Goal: Task Accomplishment & Management: Use online tool/utility

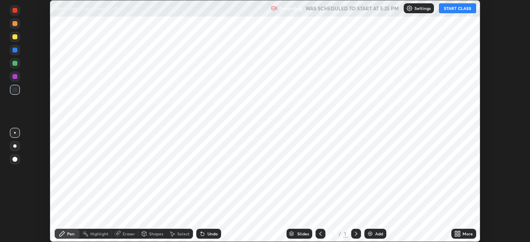
scroll to position [242, 530]
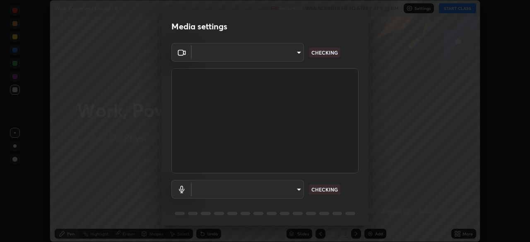
type input "6c2cbd707de14d6f22ad6aa38dcece7be3c4addb00b53b9d4bb55d2e14cdbb5a"
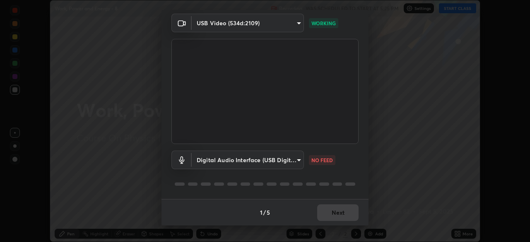
click at [299, 158] on body "Erase all Work, Power and Energy - 8 Recording WAS SCHEDULED TO START AT 5:25 P…" at bounding box center [265, 121] width 530 height 242
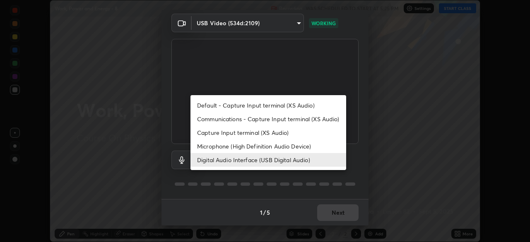
click at [288, 148] on li "Microphone (High Definition Audio Device)" at bounding box center [268, 147] width 156 height 14
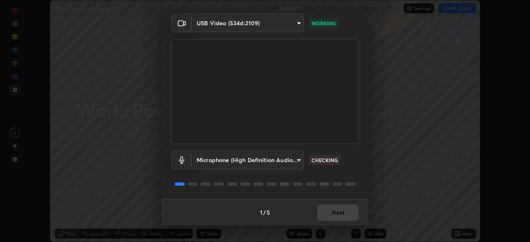
click at [295, 161] on body "Erase all Work, Power and Energy - 8 Recording WAS SCHEDULED TO START AT 5:25 P…" at bounding box center [265, 121] width 530 height 242
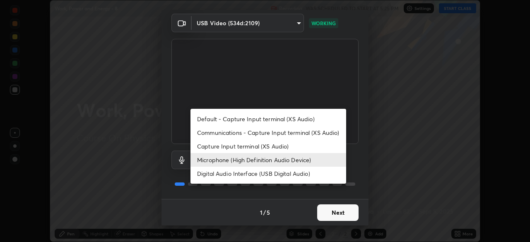
click at [258, 175] on li "Digital Audio Interface (USB Digital Audio)" at bounding box center [268, 174] width 156 height 14
type input "c108463416e0f654911d3f2d5d8dc70540b561df972e8d28c90434f423b2e045"
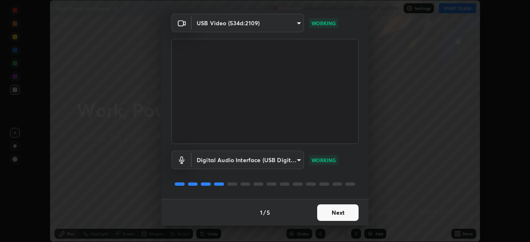
click at [340, 215] on button "Next" at bounding box center [337, 213] width 41 height 17
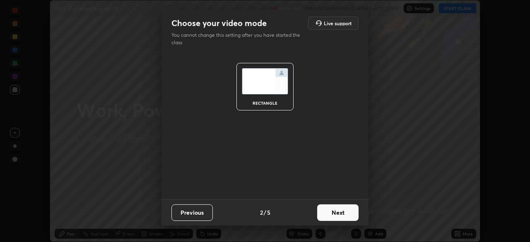
click at [342, 214] on button "Next" at bounding box center [337, 213] width 41 height 17
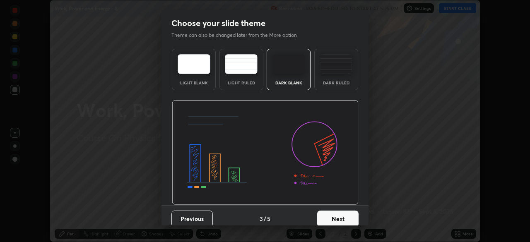
click at [349, 216] on button "Next" at bounding box center [337, 219] width 41 height 17
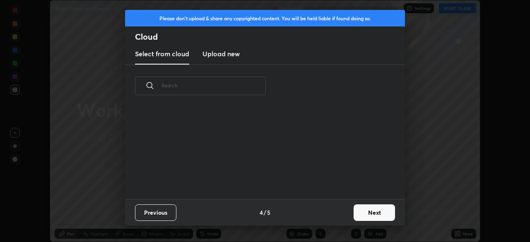
click at [370, 213] on button "Next" at bounding box center [374, 213] width 41 height 17
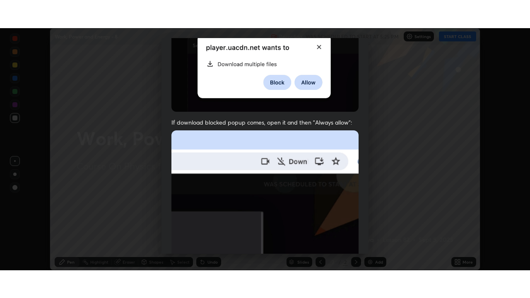
scroll to position [198, 0]
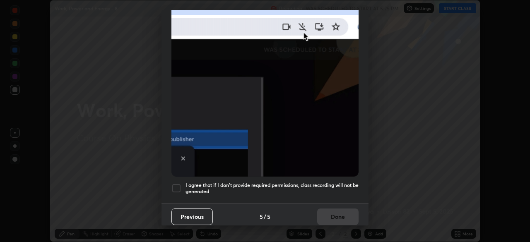
click at [258, 190] on h5 "I agree that if I don't provide required permissions, class recording will not …" at bounding box center [271, 188] width 173 height 13
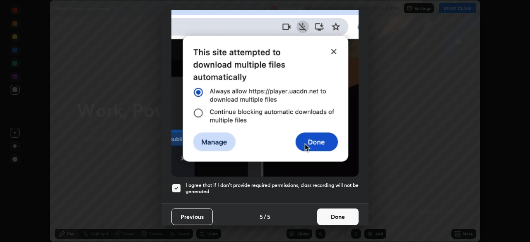
click at [337, 209] on button "Done" at bounding box center [337, 217] width 41 height 17
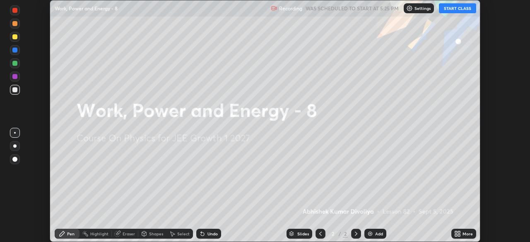
click at [456, 234] on icon at bounding box center [457, 234] width 7 height 7
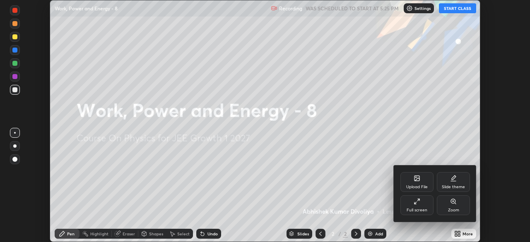
click at [415, 203] on icon at bounding box center [415, 203] width 2 height 2
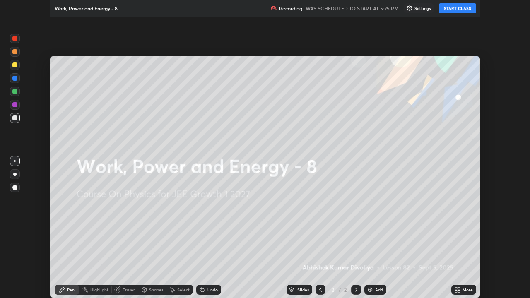
scroll to position [298, 530]
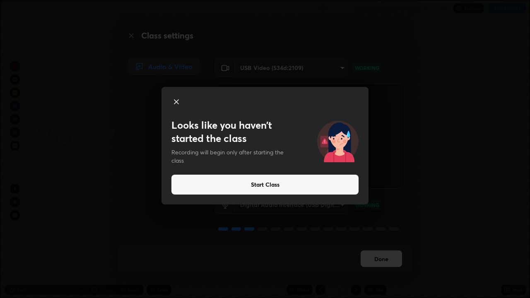
click at [262, 185] on button "Start Class" at bounding box center [264, 185] width 187 height 20
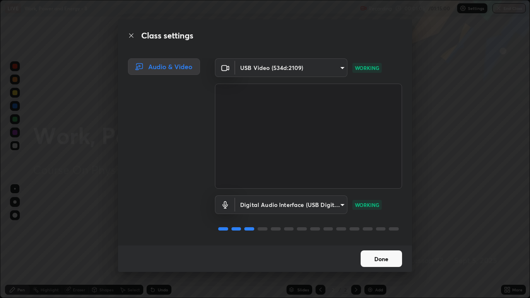
click at [392, 242] on button "Done" at bounding box center [381, 258] width 41 height 17
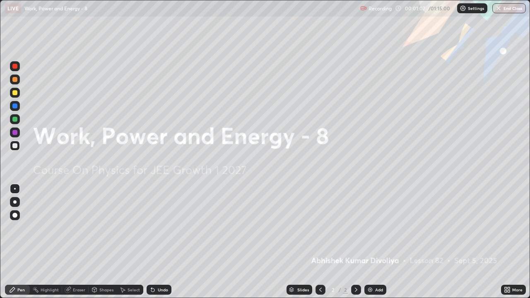
click at [378, 242] on div "Add" at bounding box center [379, 290] width 8 height 4
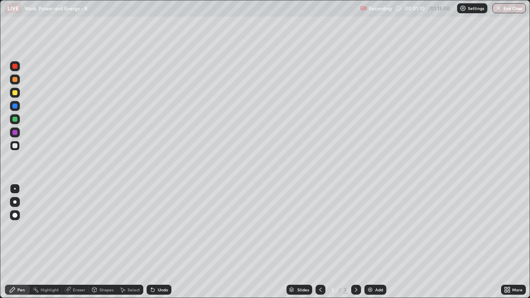
click at [16, 92] on div at bounding box center [14, 92] width 5 height 5
click at [15, 215] on div at bounding box center [14, 215] width 5 height 5
click at [16, 144] on div at bounding box center [14, 145] width 5 height 5
click at [159, 242] on div "Undo" at bounding box center [163, 290] width 10 height 4
click at [161, 242] on div "Undo" at bounding box center [159, 290] width 25 height 10
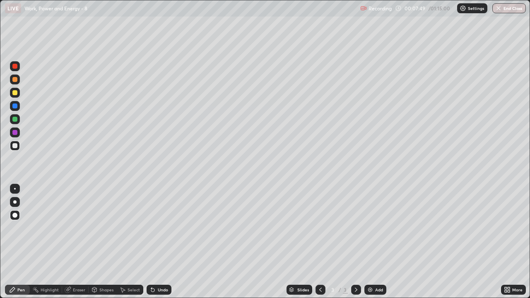
click at [161, 242] on div "Undo" at bounding box center [159, 290] width 25 height 10
click at [162, 242] on div "Undo" at bounding box center [159, 290] width 25 height 10
click at [163, 242] on div "Undo" at bounding box center [159, 290] width 25 height 10
click at [162, 242] on div "Undo" at bounding box center [163, 290] width 10 height 4
click at [163, 242] on div "Undo" at bounding box center [159, 290] width 25 height 10
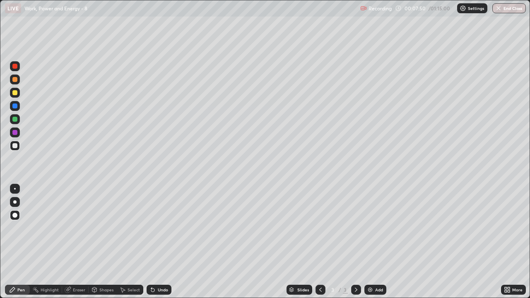
click at [161, 242] on div "Undo" at bounding box center [159, 290] width 25 height 10
click at [16, 121] on div at bounding box center [14, 119] width 5 height 5
click at [16, 147] on div at bounding box center [14, 145] width 5 height 5
click at [15, 93] on div at bounding box center [14, 92] width 5 height 5
click at [14, 121] on div at bounding box center [14, 119] width 5 height 5
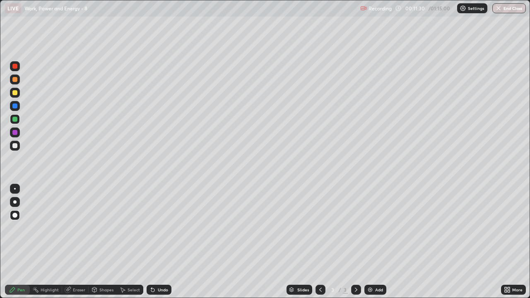
click at [102, 242] on div "Shapes" at bounding box center [103, 290] width 28 height 10
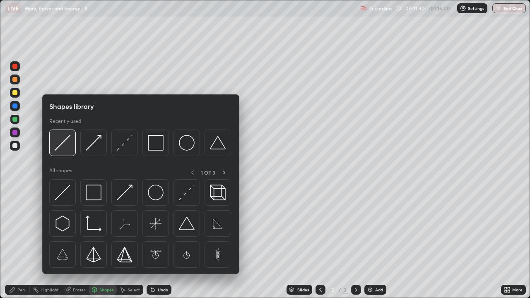
click at [69, 152] on div at bounding box center [62, 143] width 26 height 26
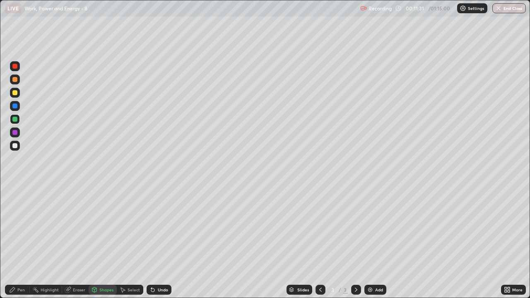
click at [16, 148] on div at bounding box center [14, 145] width 5 height 5
click at [21, 242] on div "Pen" at bounding box center [20, 290] width 7 height 4
click at [17, 96] on div at bounding box center [15, 93] width 10 height 10
click at [14, 134] on div at bounding box center [14, 132] width 5 height 5
click at [106, 242] on div "Shapes" at bounding box center [106, 290] width 14 height 4
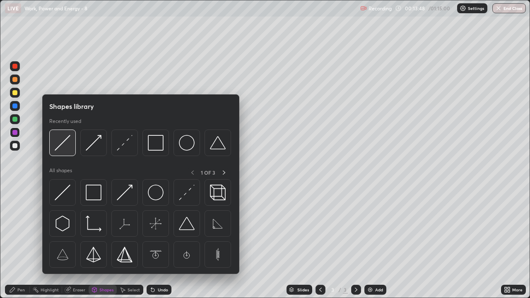
click at [70, 149] on img at bounding box center [63, 143] width 16 height 16
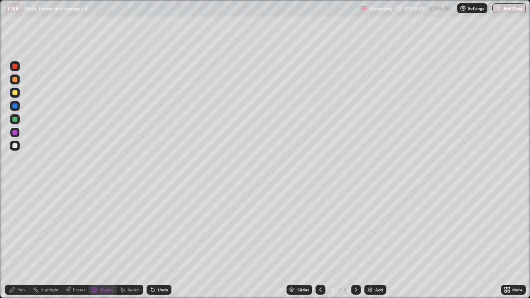
click at [15, 93] on div at bounding box center [14, 92] width 5 height 5
click at [22, 242] on div "Pen" at bounding box center [17, 290] width 25 height 10
click at [14, 147] on div at bounding box center [14, 145] width 5 height 5
click at [370, 242] on div "Add" at bounding box center [375, 290] width 22 height 10
click at [16, 94] on div at bounding box center [14, 92] width 5 height 5
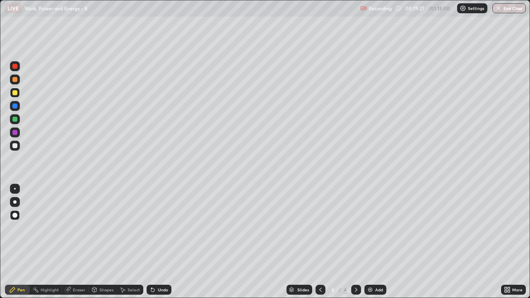
click at [103, 242] on div "Shapes" at bounding box center [103, 290] width 28 height 10
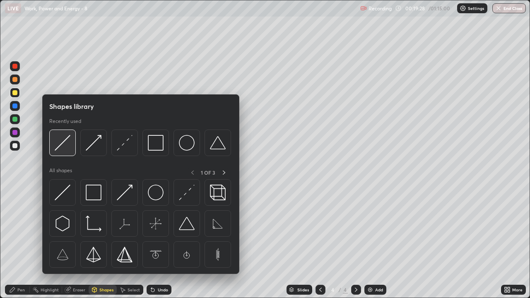
click at [67, 151] on div at bounding box center [62, 143] width 26 height 26
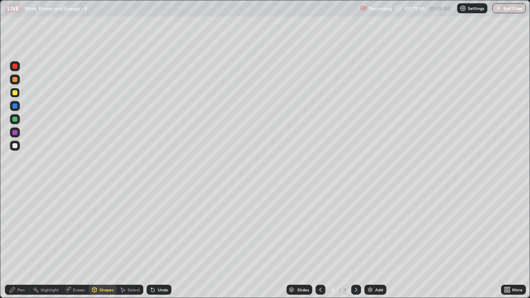
click at [22, 242] on div "Pen" at bounding box center [20, 290] width 7 height 4
click at [16, 147] on div at bounding box center [14, 145] width 5 height 5
click at [102, 242] on div "Shapes" at bounding box center [106, 290] width 14 height 4
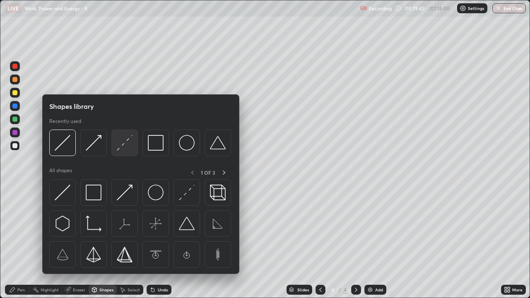
click at [122, 146] on img at bounding box center [125, 143] width 16 height 16
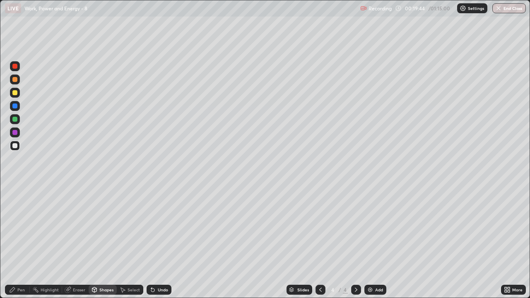
click at [14, 121] on div at bounding box center [14, 119] width 5 height 5
click at [15, 108] on div at bounding box center [14, 105] width 5 height 5
click at [101, 242] on div "Shapes" at bounding box center [106, 290] width 14 height 4
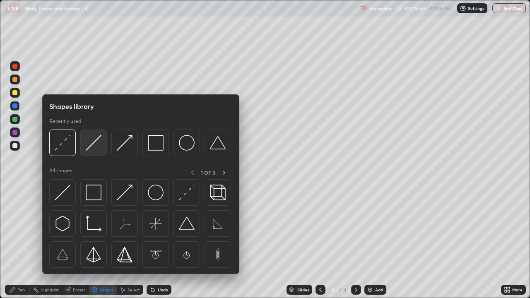
click at [93, 148] on img at bounding box center [94, 143] width 16 height 16
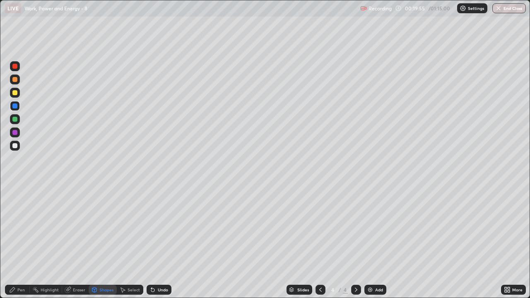
click at [22, 242] on div "Pen" at bounding box center [20, 290] width 7 height 4
click at [104, 242] on div "Shapes" at bounding box center [106, 290] width 14 height 4
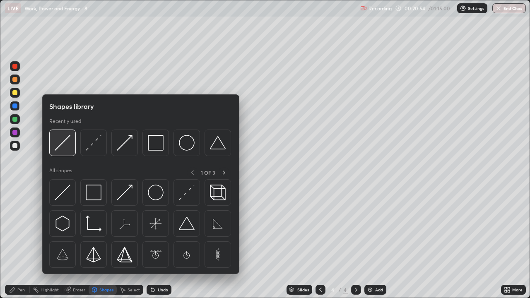
click at [67, 150] on img at bounding box center [63, 143] width 16 height 16
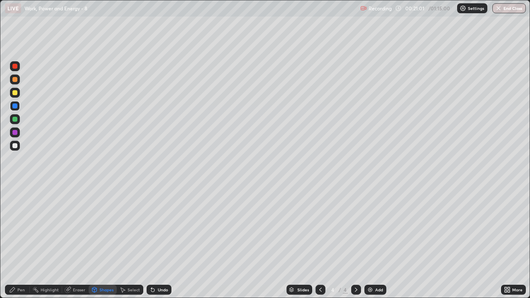
click at [14, 147] on div at bounding box center [14, 145] width 5 height 5
click at [162, 242] on div "Undo" at bounding box center [159, 290] width 25 height 10
click at [23, 242] on div "Pen" at bounding box center [20, 290] width 7 height 4
click at [160, 242] on div "Undo" at bounding box center [163, 290] width 10 height 4
click at [100, 242] on div "Shapes" at bounding box center [106, 290] width 14 height 4
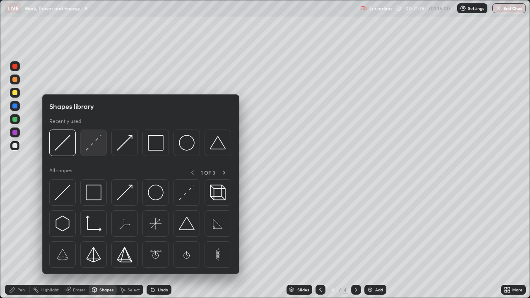
click at [91, 149] on img at bounding box center [94, 143] width 16 height 16
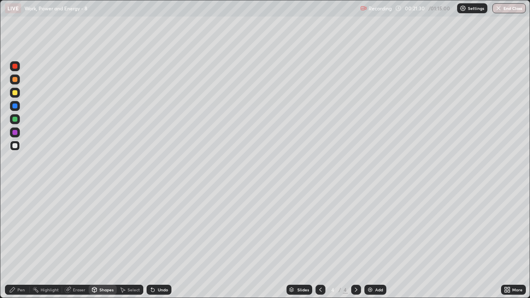
click at [14, 81] on div at bounding box center [14, 79] width 5 height 5
click at [18, 242] on div "Pen" at bounding box center [20, 290] width 7 height 4
click at [105, 242] on div "Shapes" at bounding box center [106, 290] width 14 height 4
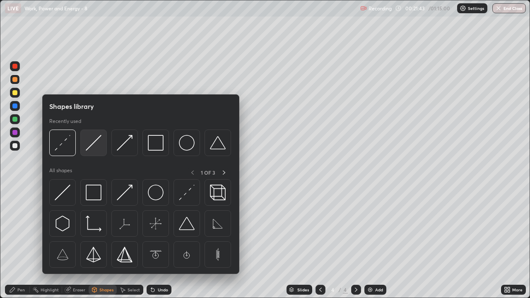
click at [91, 151] on img at bounding box center [94, 143] width 16 height 16
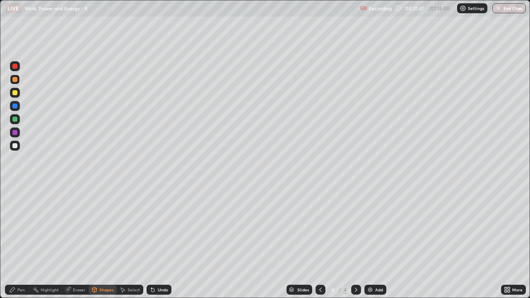
click at [20, 242] on div "Pen" at bounding box center [20, 290] width 7 height 4
click at [14, 146] on div at bounding box center [14, 145] width 5 height 5
click at [370, 242] on img at bounding box center [370, 289] width 7 height 7
click at [106, 242] on div "Shapes" at bounding box center [103, 290] width 28 height 10
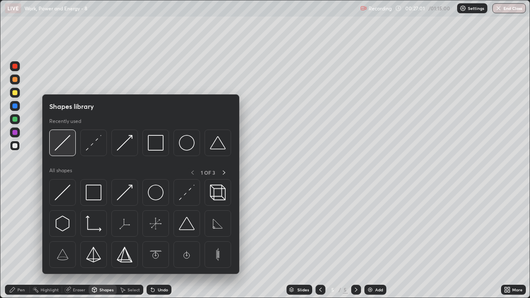
click at [69, 148] on img at bounding box center [63, 143] width 16 height 16
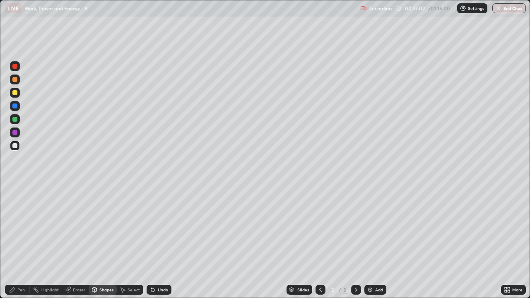
click at [15, 94] on div at bounding box center [14, 92] width 5 height 5
click at [15, 147] on div at bounding box center [14, 145] width 5 height 5
click at [20, 242] on div "Pen" at bounding box center [20, 290] width 7 height 4
click at [100, 242] on div "Shapes" at bounding box center [106, 290] width 14 height 4
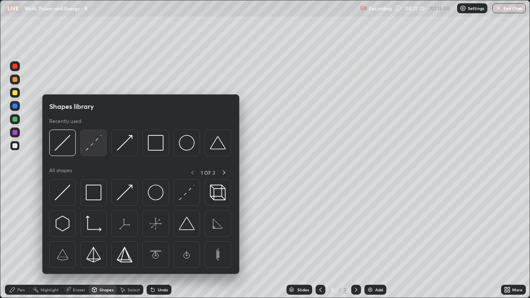
click at [92, 147] on img at bounding box center [94, 143] width 16 height 16
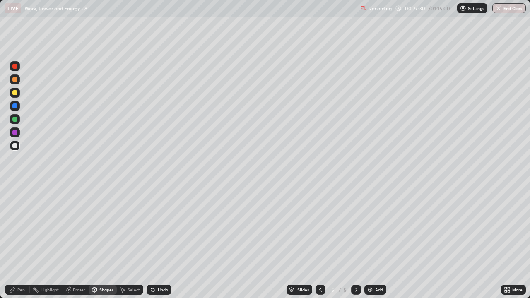
click at [14, 134] on div at bounding box center [14, 132] width 5 height 5
click at [160, 242] on div "Undo" at bounding box center [163, 290] width 10 height 4
click at [19, 242] on div "Pen" at bounding box center [20, 290] width 7 height 4
click at [14, 80] on div at bounding box center [14, 79] width 5 height 5
click at [14, 110] on div at bounding box center [15, 106] width 10 height 10
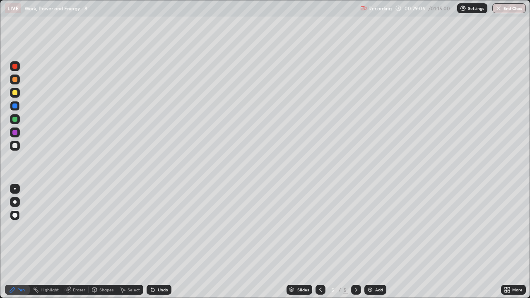
click at [14, 82] on div at bounding box center [14, 79] width 5 height 5
click at [102, 242] on div "Shapes" at bounding box center [106, 290] width 14 height 4
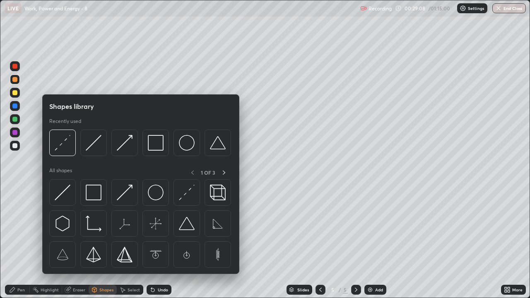
click at [103, 242] on div "Shapes" at bounding box center [106, 290] width 14 height 4
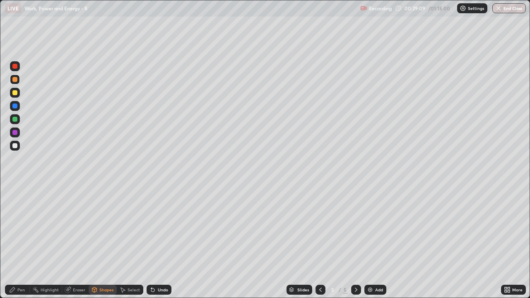
click at [106, 242] on div "Shapes" at bounding box center [106, 290] width 14 height 4
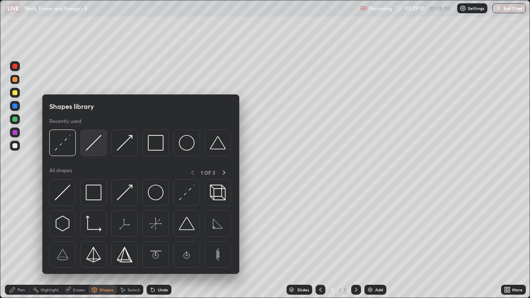
click at [92, 147] on img at bounding box center [94, 143] width 16 height 16
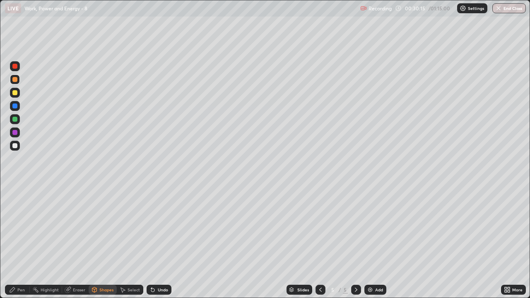
click at [14, 120] on div at bounding box center [14, 119] width 5 height 5
click at [21, 242] on div "Pen" at bounding box center [20, 290] width 7 height 4
click at [15, 146] on div at bounding box center [14, 145] width 5 height 5
click at [14, 94] on div at bounding box center [14, 92] width 5 height 5
click at [372, 242] on img at bounding box center [370, 289] width 7 height 7
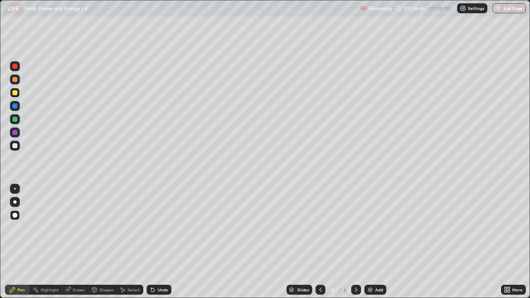
click at [15, 146] on div at bounding box center [14, 145] width 5 height 5
click at [161, 242] on div "Undo" at bounding box center [163, 290] width 10 height 4
click at [163, 242] on div "Undo" at bounding box center [163, 290] width 10 height 4
click at [164, 242] on div "Undo" at bounding box center [163, 290] width 10 height 4
click at [166, 242] on div "Undo" at bounding box center [163, 290] width 10 height 4
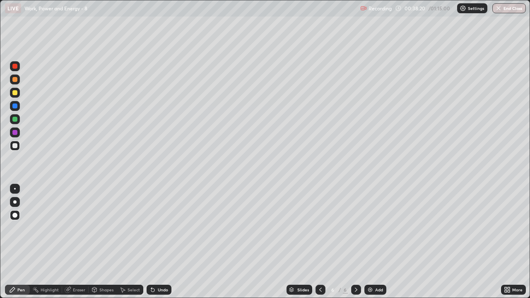
click at [14, 120] on div at bounding box center [14, 119] width 5 height 5
click at [15, 147] on div at bounding box center [14, 145] width 5 height 5
click at [15, 82] on div at bounding box center [14, 79] width 5 height 5
click at [370, 242] on img at bounding box center [370, 289] width 7 height 7
click at [15, 146] on div at bounding box center [14, 145] width 5 height 5
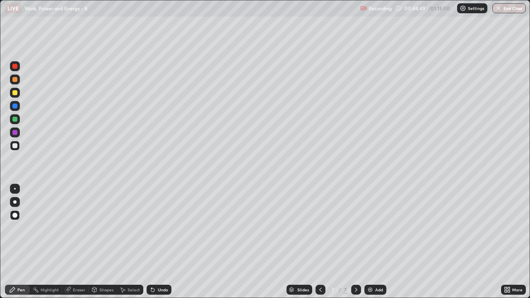
click at [15, 119] on div at bounding box center [14, 119] width 5 height 5
click at [15, 146] on div at bounding box center [14, 145] width 5 height 5
click at [15, 107] on div at bounding box center [14, 105] width 5 height 5
click at [13, 149] on div at bounding box center [15, 146] width 10 height 10
click at [162, 242] on div "Undo" at bounding box center [163, 290] width 10 height 4
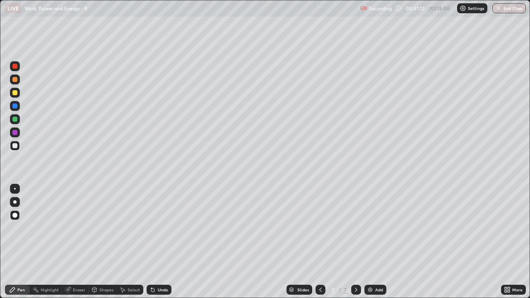
click at [315, 242] on div at bounding box center [320, 290] width 10 height 17
click at [356, 242] on icon at bounding box center [356, 289] width 7 height 7
click at [372, 242] on img at bounding box center [370, 289] width 7 height 7
click at [16, 94] on div at bounding box center [14, 92] width 5 height 5
click at [18, 146] on div at bounding box center [15, 146] width 10 height 10
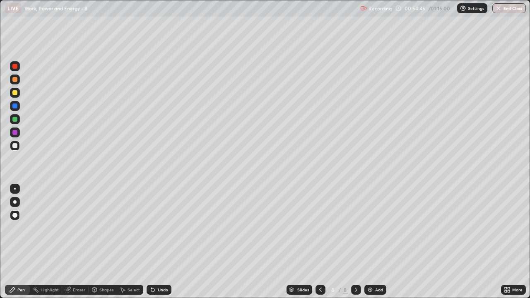
click at [15, 119] on div at bounding box center [14, 119] width 5 height 5
click at [14, 146] on div at bounding box center [14, 145] width 5 height 5
click at [166, 242] on div "Undo" at bounding box center [163, 290] width 10 height 4
click at [371, 242] on img at bounding box center [370, 289] width 7 height 7
click at [15, 95] on div at bounding box center [14, 92] width 5 height 5
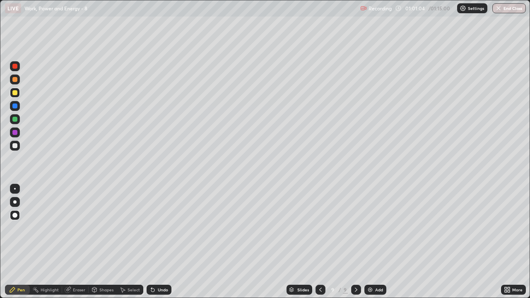
click at [14, 148] on div at bounding box center [14, 145] width 5 height 5
click at [166, 242] on div "Undo" at bounding box center [159, 290] width 25 height 10
click at [13, 91] on div at bounding box center [14, 92] width 5 height 5
click at [509, 12] on button "End Class" at bounding box center [509, 8] width 34 height 10
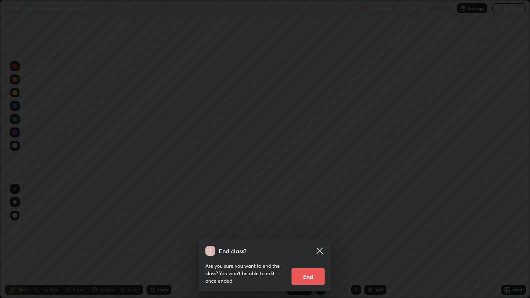
click at [313, 242] on button "End" at bounding box center [307, 276] width 33 height 17
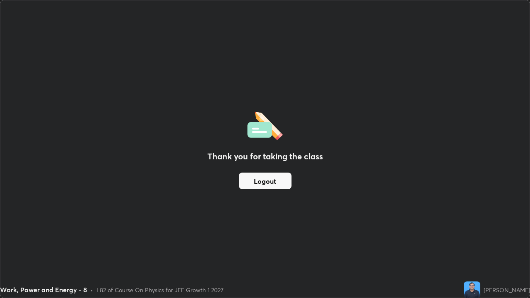
click at [272, 187] on button "Logout" at bounding box center [265, 181] width 53 height 17
